Goal: Ask a question

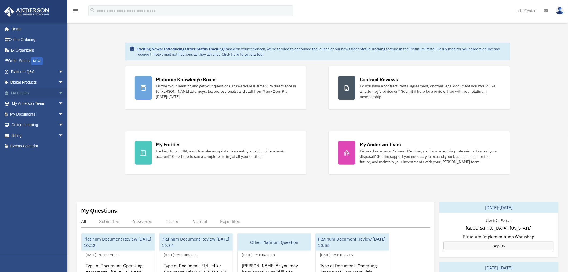
click at [58, 92] on span "arrow_drop_down" at bounding box center [63, 92] width 11 height 11
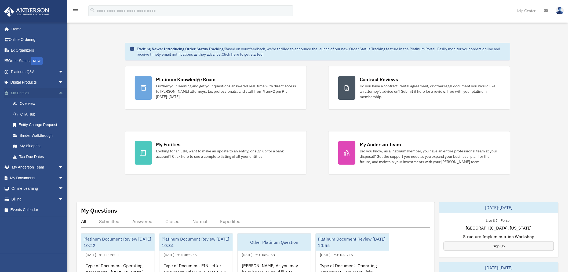
click at [58, 92] on span "arrow_drop_up" at bounding box center [63, 92] width 11 height 11
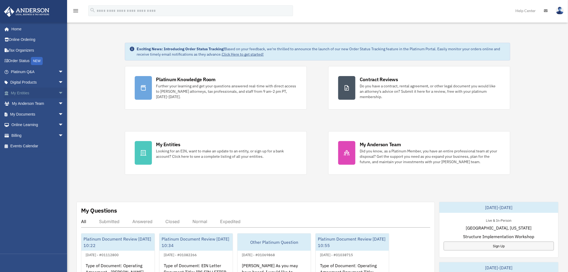
click at [58, 92] on span "arrow_drop_down" at bounding box center [63, 92] width 11 height 11
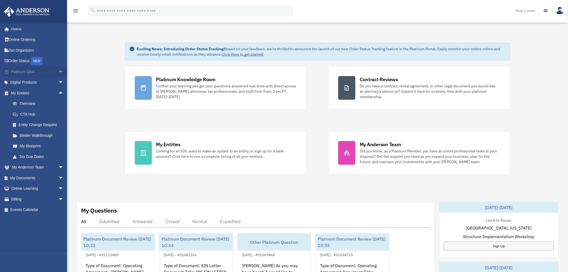
click at [58, 71] on span "arrow_drop_down" at bounding box center [63, 71] width 11 height 11
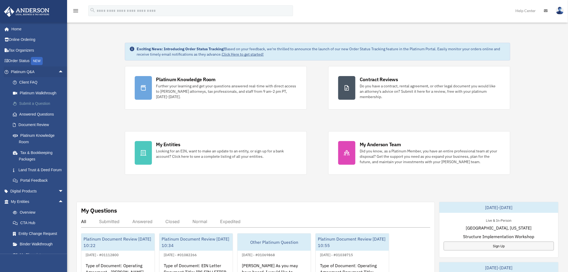
click at [36, 103] on link "Submit a Question" at bounding box center [40, 103] width 64 height 11
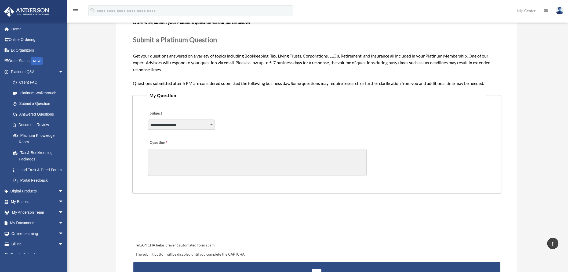
scroll to position [60, 0]
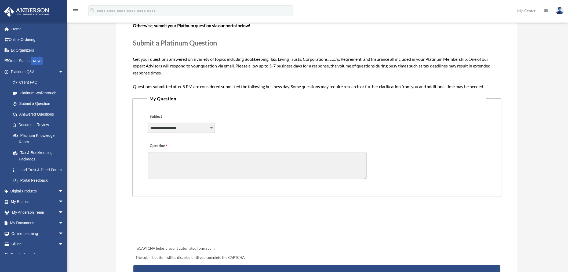
click at [167, 158] on textarea "Question" at bounding box center [257, 165] width 219 height 27
click at [58, 71] on span "arrow_drop_down" at bounding box center [63, 71] width 11 height 11
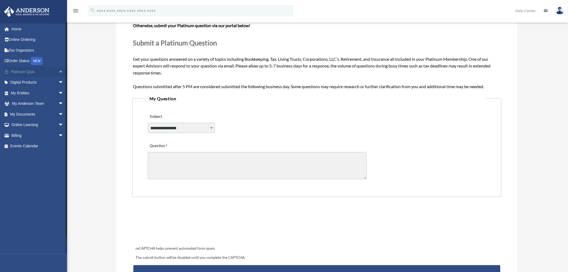
click at [58, 71] on span "arrow_drop_up" at bounding box center [63, 71] width 11 height 11
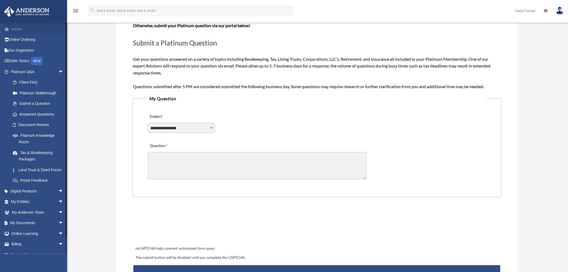
click at [16, 31] on link "Home" at bounding box center [38, 29] width 68 height 11
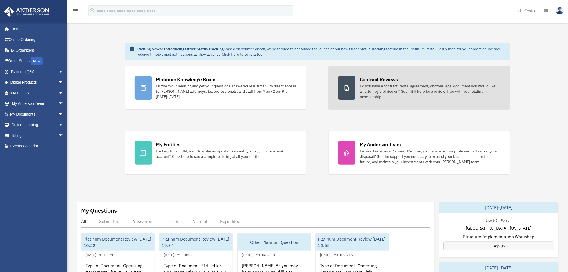
click at [356, 84] on link "Contract Reviews Do you have a contract, rental agreement, or other legal docum…" at bounding box center [419, 87] width 182 height 43
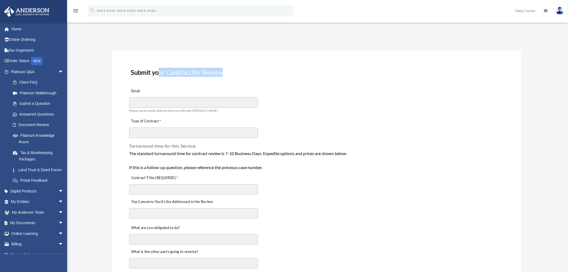
drag, startPoint x: 159, startPoint y: 70, endPoint x: 229, endPoint y: 75, distance: 70.5
click at [229, 75] on h3 "Submit your Contract for Review" at bounding box center [317, 72] width 376 height 11
click at [19, 28] on link "Home" at bounding box center [38, 29] width 68 height 11
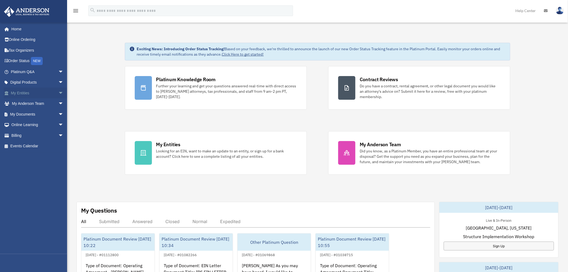
click at [58, 92] on span "arrow_drop_down" at bounding box center [63, 92] width 11 height 11
